Goal: Task Accomplishment & Management: Use online tool/utility

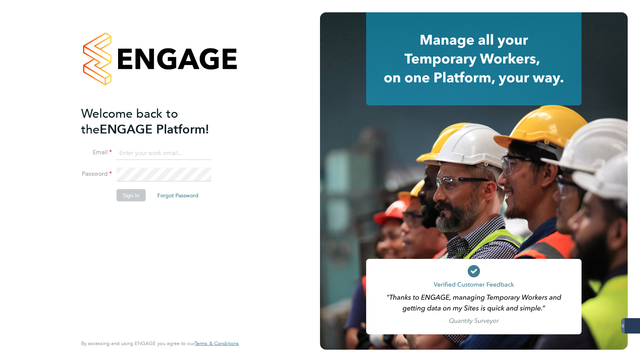
click at [148, 153] on input at bounding box center [164, 153] width 95 height 14
drag, startPoint x: 122, startPoint y: 151, endPoint x: 144, endPoint y: 157, distance: 22.7
click at [122, 151] on input at bounding box center [164, 153] width 95 height 14
type input "emily@mmpconsultancy.co.uk"
click at [139, 197] on button "Sign In" at bounding box center [131, 195] width 29 height 12
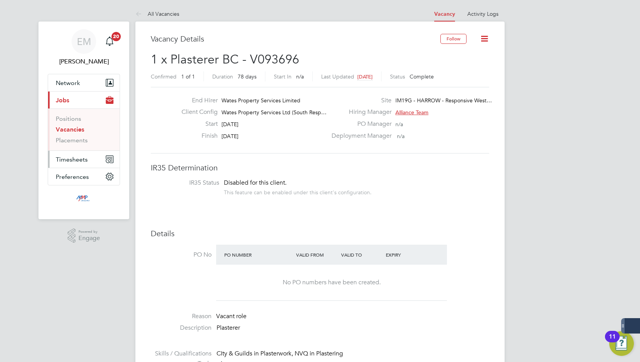
click at [71, 160] on span "Timesheets" at bounding box center [72, 159] width 32 height 7
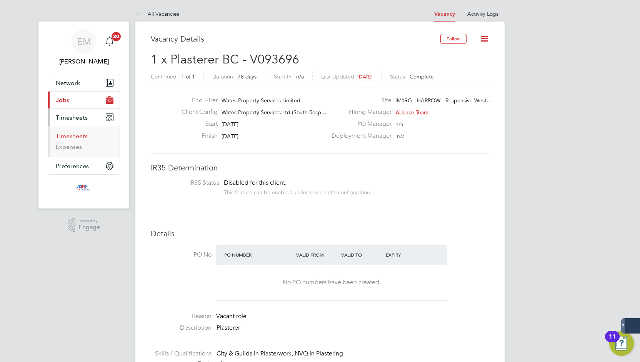
click at [82, 138] on link "Timesheets" at bounding box center [72, 135] width 32 height 7
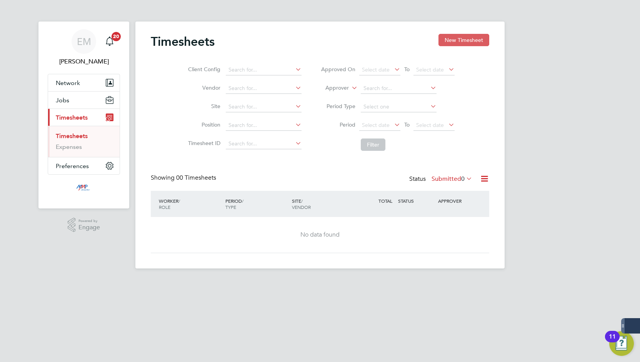
click at [463, 42] on button "New Timesheet" at bounding box center [464, 40] width 51 height 12
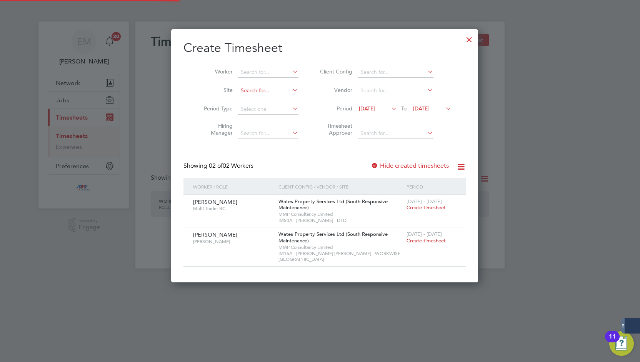
scroll to position [247, 298]
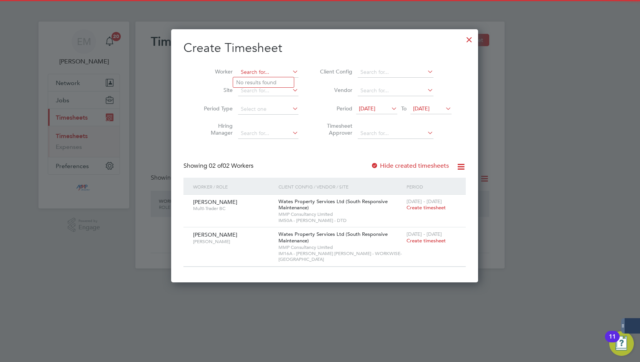
click at [258, 75] on input at bounding box center [268, 72] width 60 height 11
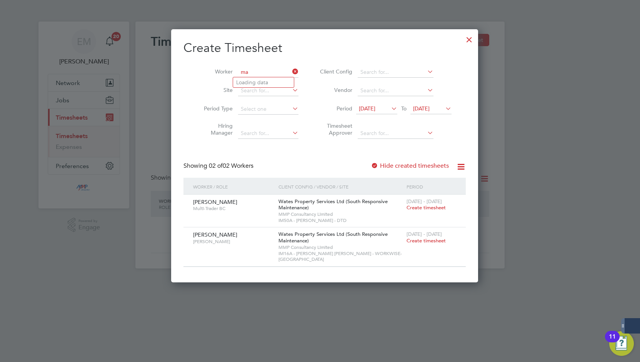
type input "m"
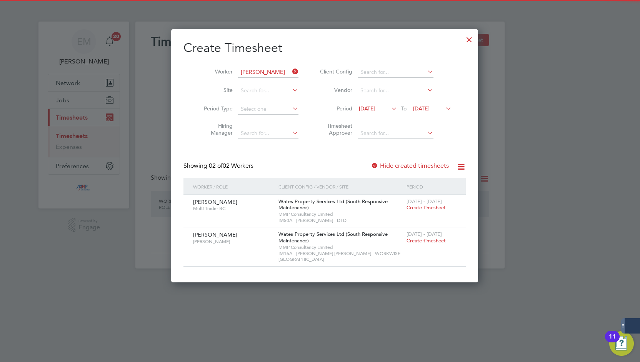
click at [282, 79] on b "[PERSON_NAME]" at bounding box center [304, 82] width 45 height 7
type input "[PERSON_NAME]"
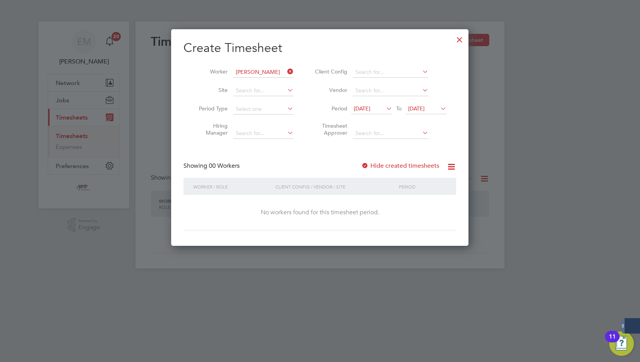
scroll to position [217, 298]
click at [373, 168] on label "Hide created timesheets" at bounding box center [400, 166] width 78 height 8
click at [425, 110] on span "[DATE]" at bounding box center [416, 108] width 17 height 7
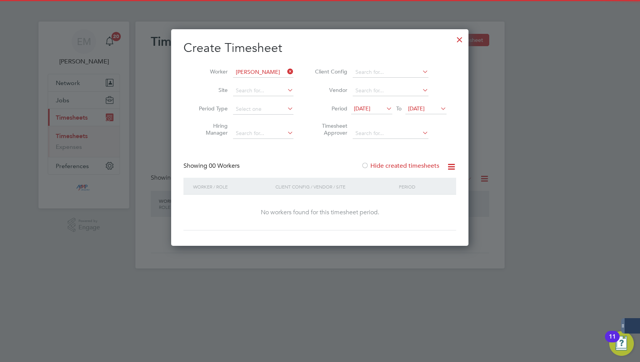
scroll to position [297, 0]
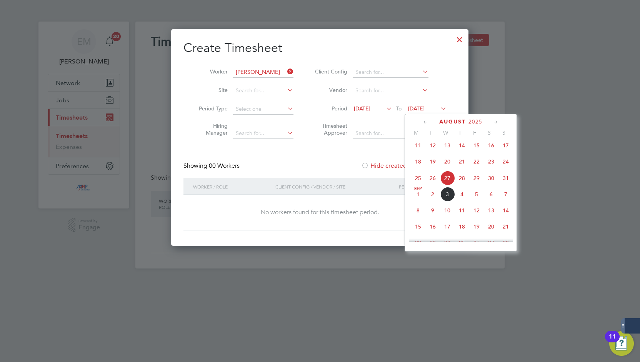
click at [474, 198] on span "5" at bounding box center [476, 194] width 15 height 15
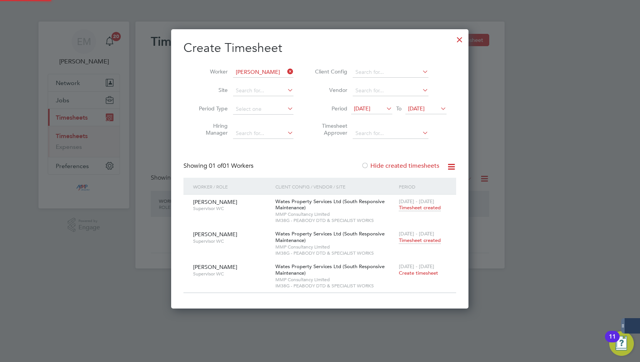
scroll to position [279, 298]
click at [405, 240] on span "Timesheet created" at bounding box center [420, 240] width 42 height 7
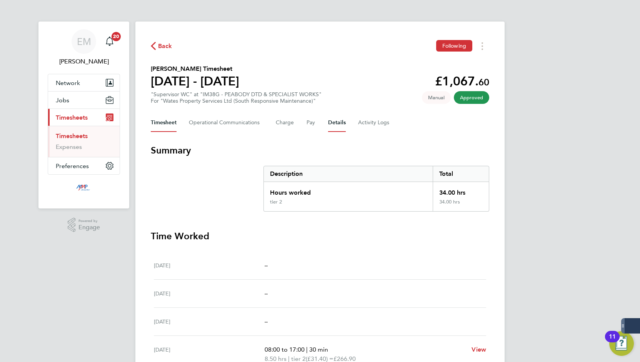
click at [328, 122] on button "Details" at bounding box center [337, 122] width 18 height 18
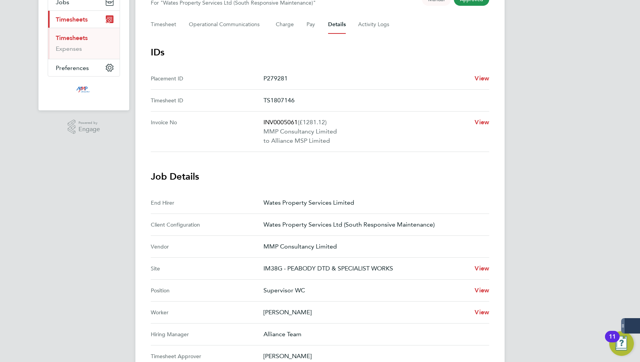
scroll to position [192, 0]
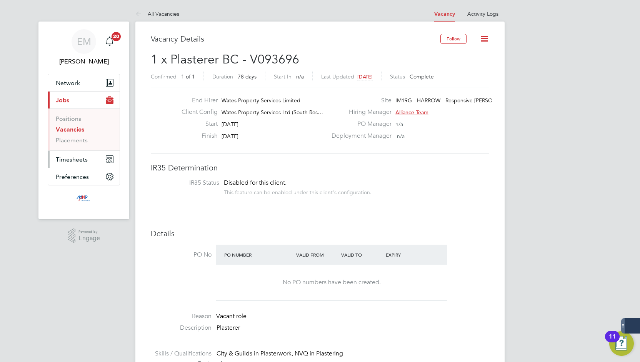
click at [74, 164] on button "Timesheets" at bounding box center [84, 159] width 72 height 17
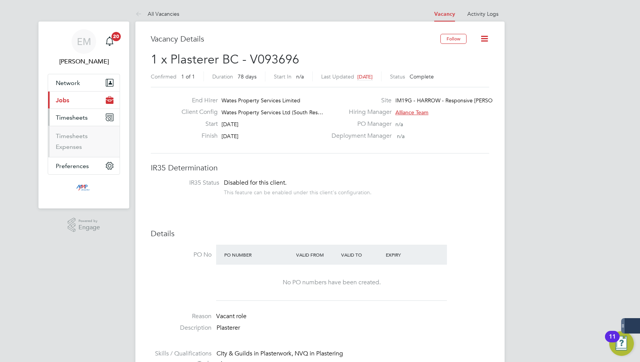
click at [87, 143] on li "Expenses" at bounding box center [85, 147] width 58 height 8
click at [85, 139] on link "Timesheets" at bounding box center [72, 135] width 32 height 7
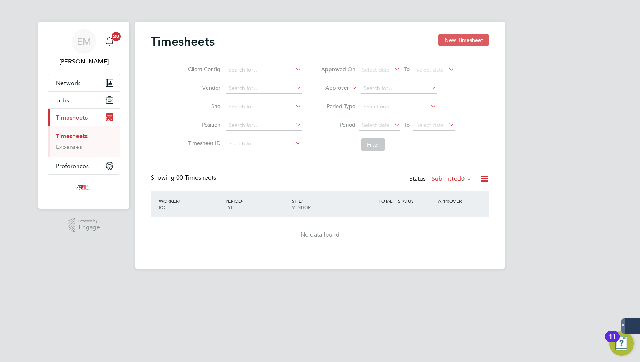
click at [473, 42] on button "New Timesheet" at bounding box center [464, 40] width 51 height 12
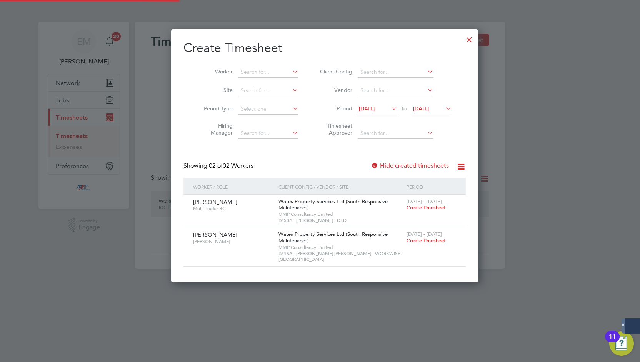
scroll to position [247, 298]
click at [282, 71] on input at bounding box center [268, 72] width 60 height 11
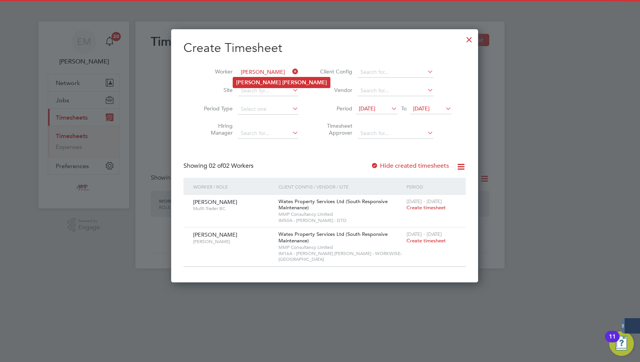
click at [282, 81] on b "[PERSON_NAME]" at bounding box center [304, 82] width 45 height 7
type input "[PERSON_NAME]"
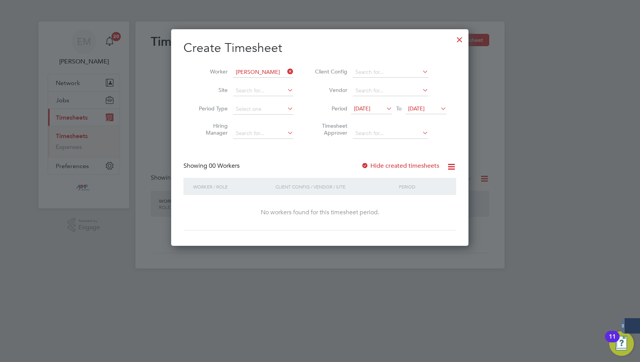
scroll to position [217, 298]
click at [422, 108] on span "[DATE]" at bounding box center [416, 108] width 17 height 7
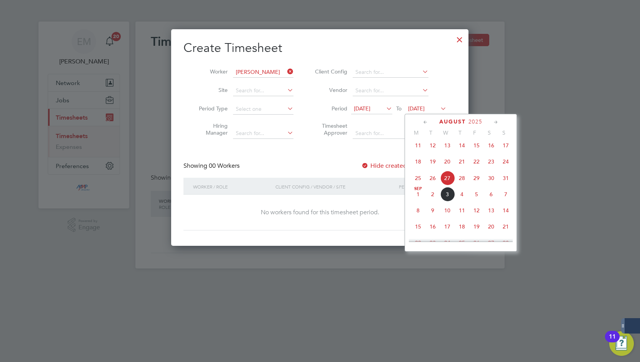
click at [449, 198] on span "3" at bounding box center [447, 194] width 15 height 15
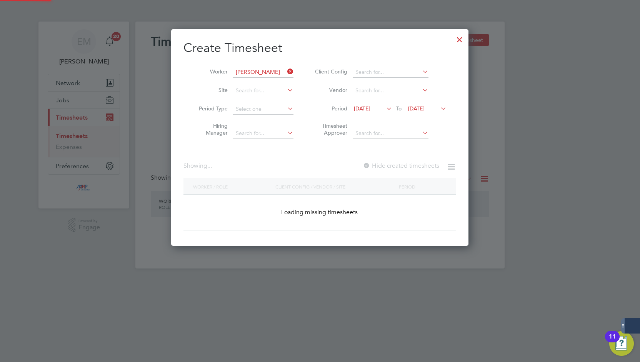
scroll to position [214, 298]
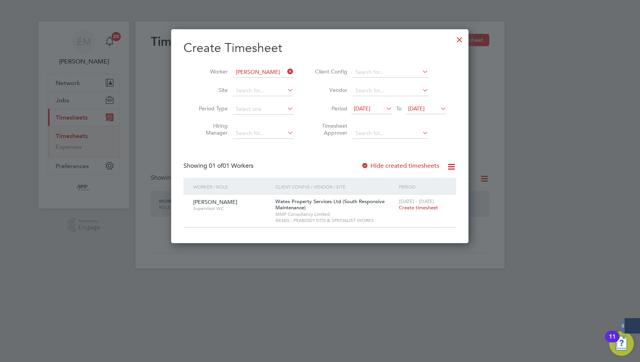
click at [377, 163] on label "Hide created timesheets" at bounding box center [400, 166] width 78 height 8
click at [370, 109] on span "[DATE]" at bounding box center [362, 108] width 17 height 7
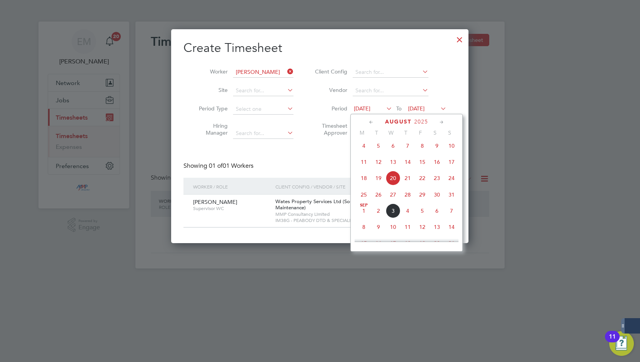
click at [394, 169] on span "13" at bounding box center [393, 162] width 15 height 15
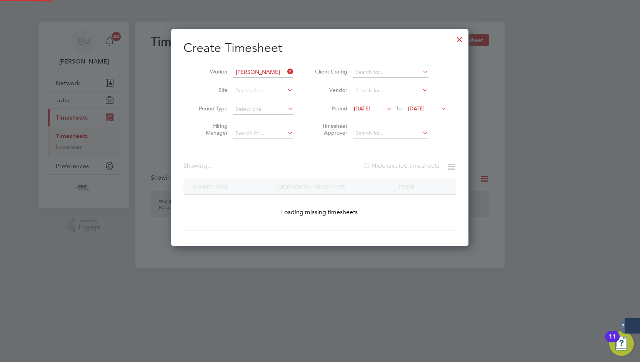
scroll to position [4, 3]
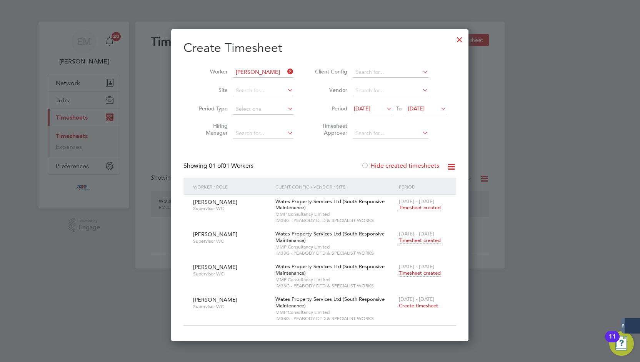
click at [418, 271] on span "Timesheet created" at bounding box center [420, 273] width 42 height 7
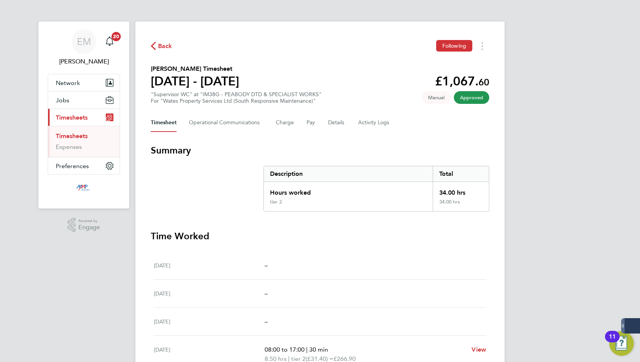
click at [411, 226] on section "Summary Description Total Hours worked 34.00 hrs tier 2 34.00 hrs Time Worked […" at bounding box center [320, 314] width 339 height 341
click at [328, 122] on button "Details" at bounding box center [337, 122] width 18 height 18
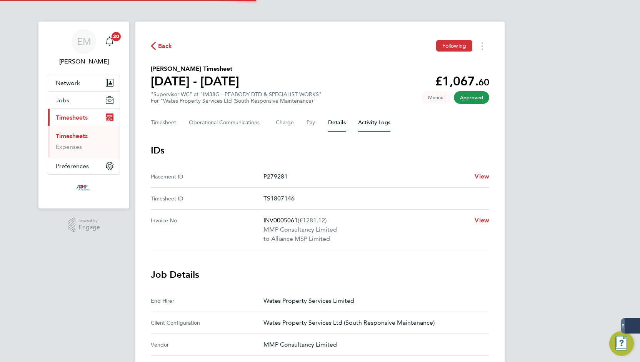
click at [367, 127] on Logs-tab "Activity Logs" at bounding box center [374, 122] width 32 height 18
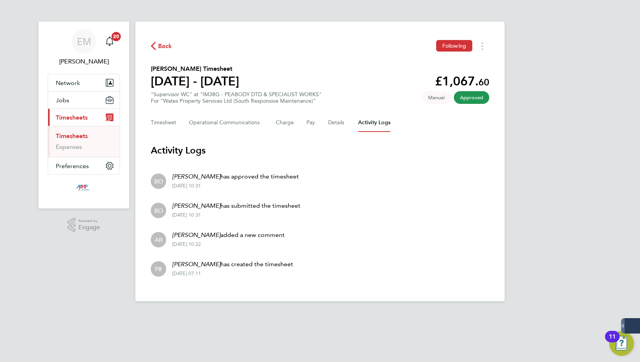
click at [123, 250] on div "EM [PERSON_NAME] Notifications 20 Applications: Network Businesses Sites Worker…" at bounding box center [320, 157] width 640 height 314
click at [159, 48] on span "Back" at bounding box center [165, 46] width 14 height 9
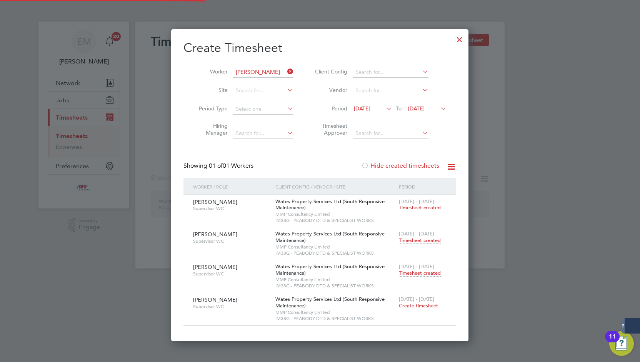
scroll to position [312, 298]
click at [425, 276] on span "Timesheet created" at bounding box center [420, 273] width 42 height 7
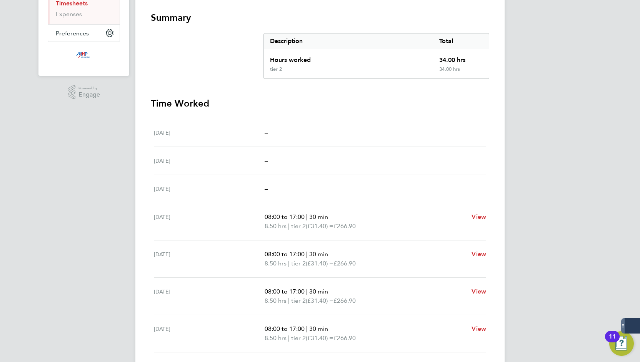
scroll to position [132, 0]
click at [158, 244] on div "[DATE] 08:00 to 17:00 | 30 min 8.50 hrs | tier 2 (£31.40) = £266.90 View" at bounding box center [320, 259] width 332 height 37
click at [92, 242] on div "EM [PERSON_NAME] Notifications 20 Applications: Network Businesses Sites Worker…" at bounding box center [320, 126] width 640 height 516
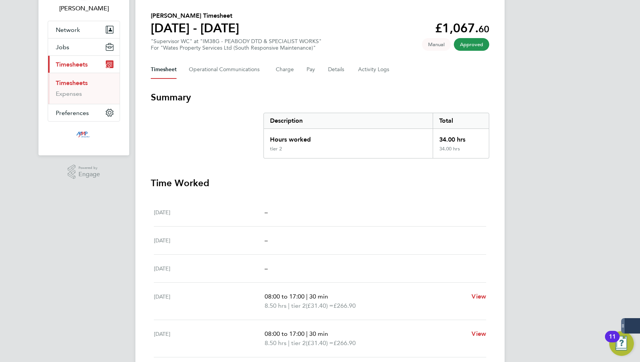
scroll to position [0, 0]
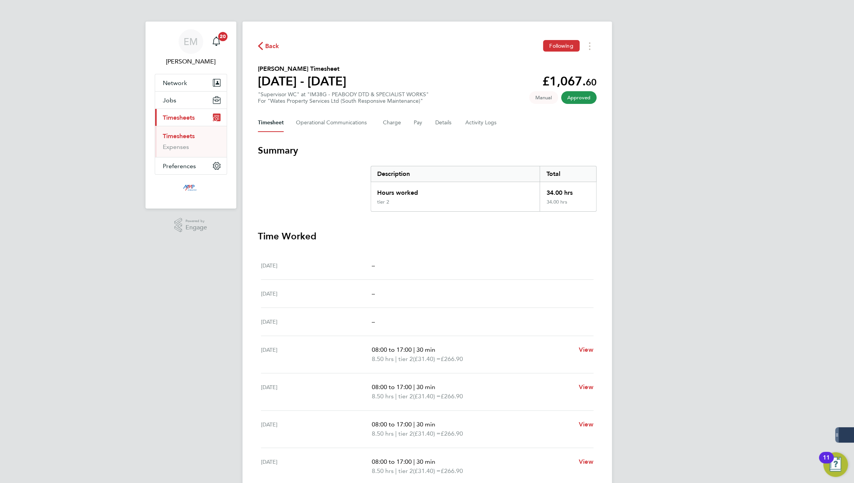
click at [640, 192] on div "EM [PERSON_NAME] Notifications 20 Applications: Network Businesses Sites Worker…" at bounding box center [427, 258] width 854 height 516
click at [440, 122] on button "Details" at bounding box center [444, 122] width 18 height 18
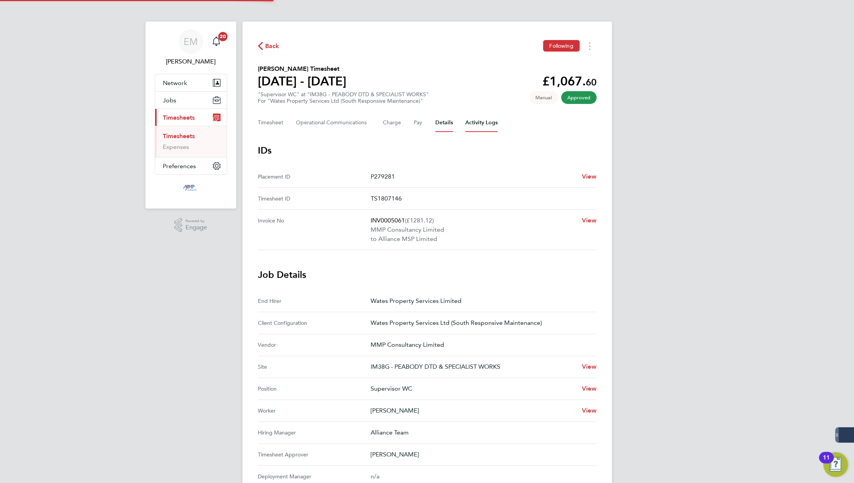
click at [472, 125] on Logs-tab "Activity Logs" at bounding box center [481, 122] width 32 height 18
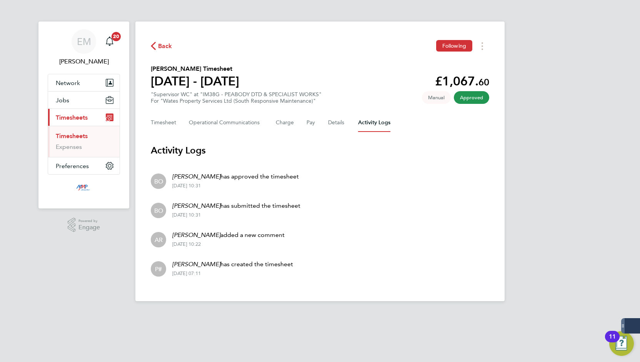
click at [270, 270] on div "[PERSON_NAME] has created the timesheet [DATE] 07:11" at bounding box center [229, 268] width 127 height 17
